Goal: Check status

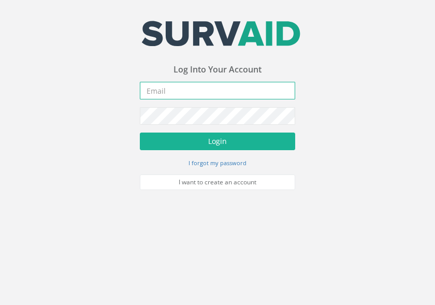
click at [172, 87] on input "email" at bounding box center [217, 91] width 155 height 18
click at [166, 93] on input "email" at bounding box center [217, 91] width 155 height 18
paste input "[EMAIL_ADDRESS][DOMAIN_NAME]"
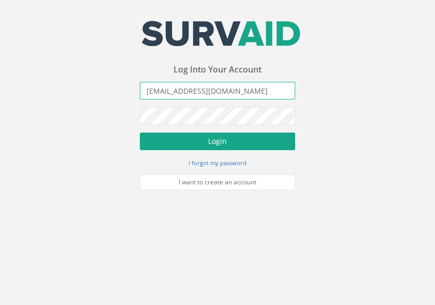
type input "[EMAIL_ADDRESS][DOMAIN_NAME]"
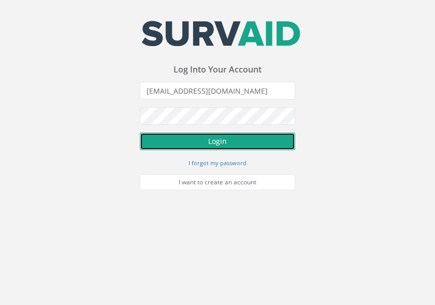
click at [172, 136] on button "Login" at bounding box center [217, 141] width 155 height 18
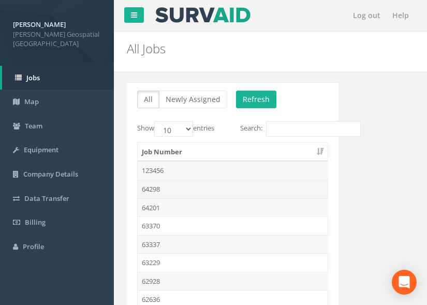
click at [174, 191] on td "64298" at bounding box center [233, 188] width 190 height 19
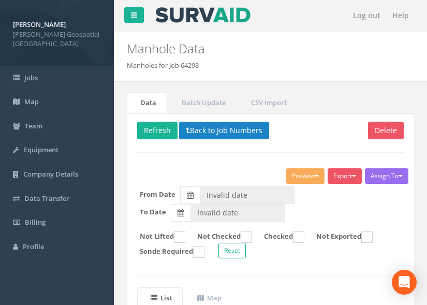
type input "[DATE]"
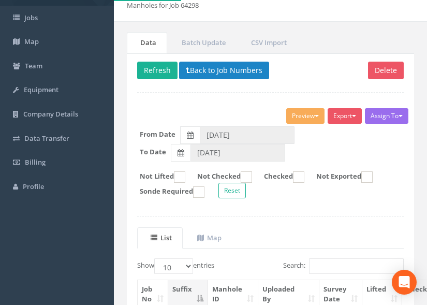
scroll to position [155, 0]
